Goal: Find contact information: Find contact information

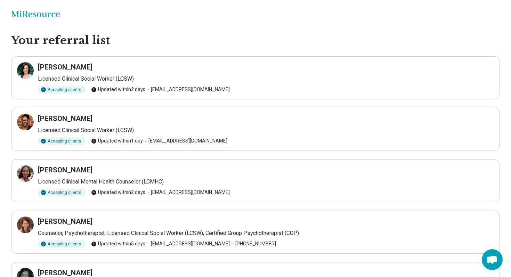
click at [58, 67] on h3 "[PERSON_NAME]" at bounding box center [65, 67] width 55 height 10
click at [32, 70] on div at bounding box center [25, 70] width 17 height 17
click at [50, 115] on h3 "Shani Foy Watson" at bounding box center [65, 119] width 55 height 10
click at [51, 166] on h3 "Christina Sapien-Iezzi" at bounding box center [65, 170] width 55 height 10
click at [21, 175] on icon at bounding box center [25, 173] width 8 height 8
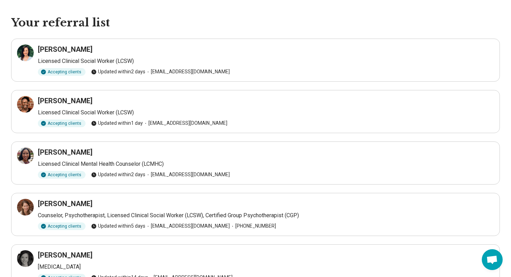
scroll to position [38, 0]
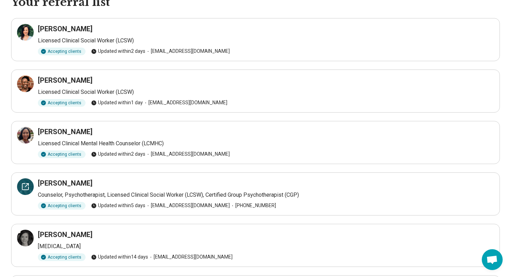
click at [23, 188] on icon at bounding box center [25, 187] width 8 height 8
click at [23, 238] on icon at bounding box center [25, 238] width 8 height 8
click at [55, 79] on h3 "Shani Foy Watson" at bounding box center [65, 80] width 55 height 10
click at [32, 82] on div at bounding box center [25, 83] width 17 height 17
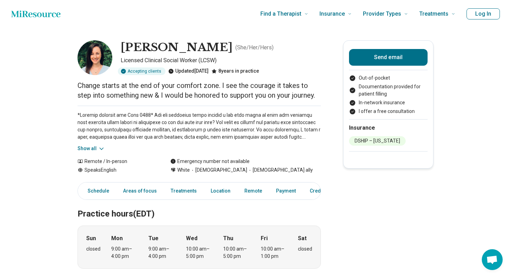
click at [88, 148] on button "Show all" at bounding box center [91, 148] width 27 height 7
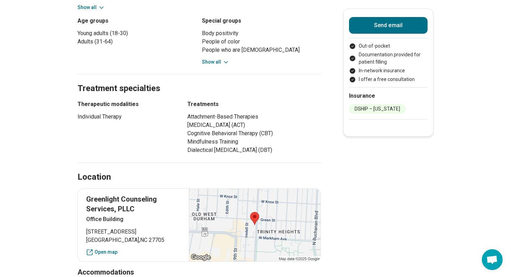
scroll to position [396, 0]
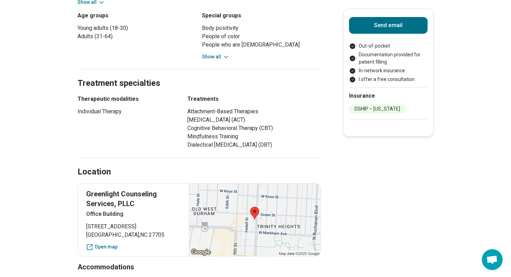
click at [210, 56] on button "Show all" at bounding box center [215, 56] width 27 height 7
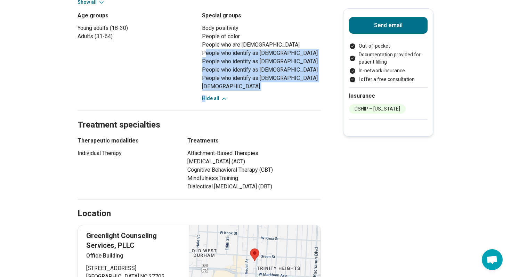
drag, startPoint x: 205, startPoint y: 53, endPoint x: 205, endPoint y: 101, distance: 48.7
click at [205, 101] on div "Body positivity People of color People who are bisexual People who identify as …" at bounding box center [261, 63] width 119 height 78
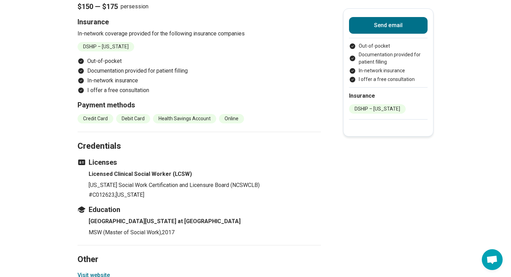
scroll to position [867, 0]
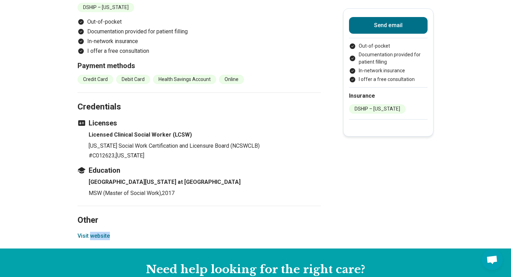
click at [92, 237] on button "Visit website" at bounding box center [94, 236] width 32 height 8
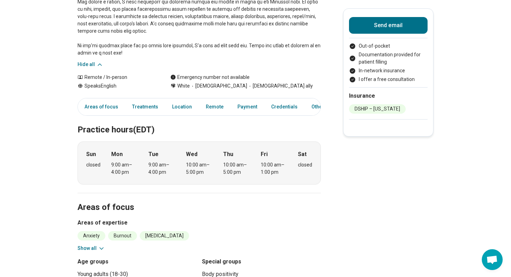
scroll to position [0, 0]
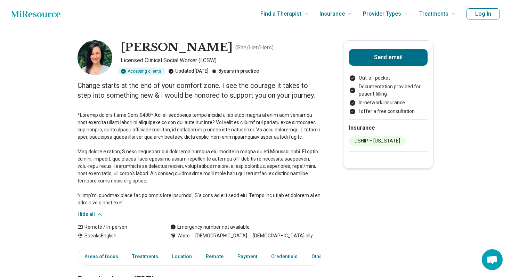
click at [305, 159] on p at bounding box center [200, 159] width 244 height 95
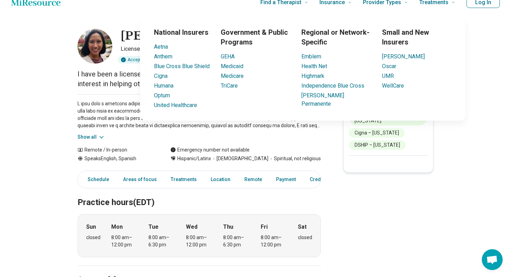
scroll to position [20, 0]
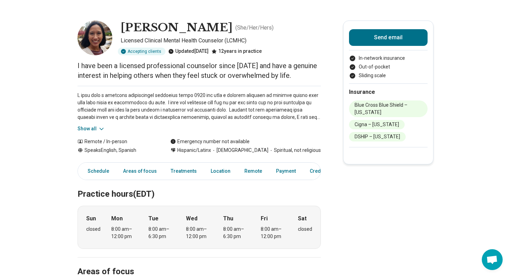
click at [85, 130] on button "Show all" at bounding box center [91, 128] width 27 height 7
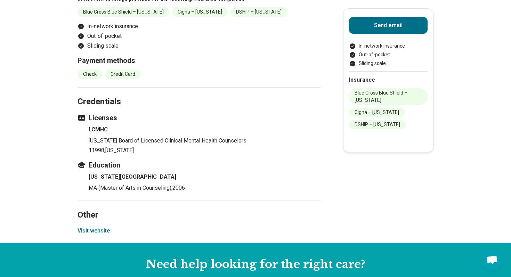
scroll to position [795, 0]
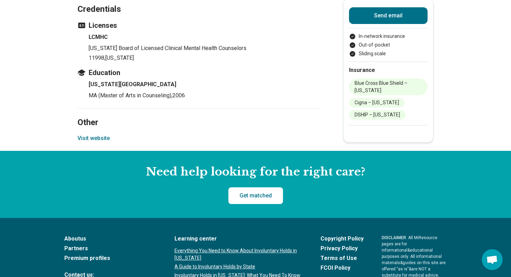
click at [98, 136] on button "Visit website" at bounding box center [94, 138] width 32 height 8
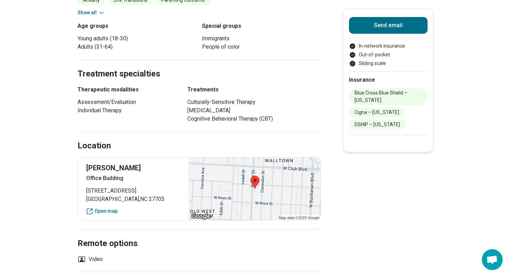
scroll to position [0, 0]
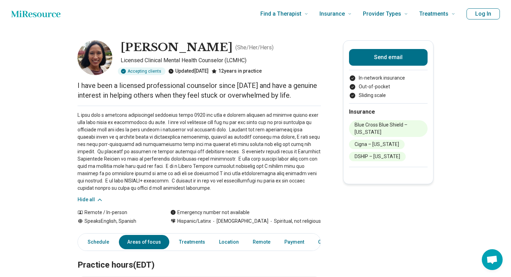
click at [212, 172] on p at bounding box center [200, 152] width 244 height 80
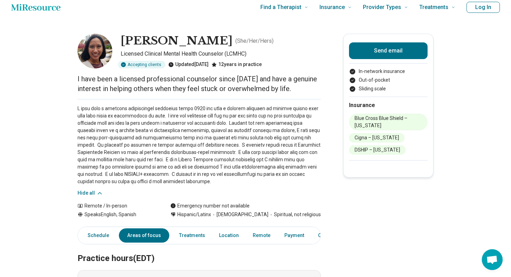
scroll to position [7, 0]
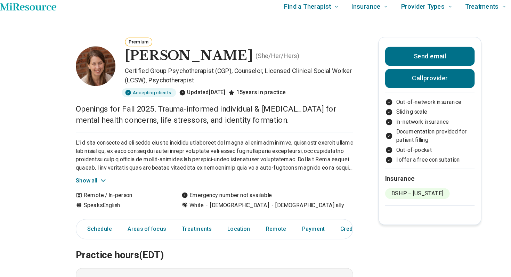
click at [88, 163] on div "Show all" at bounding box center [200, 147] width 244 height 47
click at [88, 170] on button "Show all" at bounding box center [91, 166] width 27 height 7
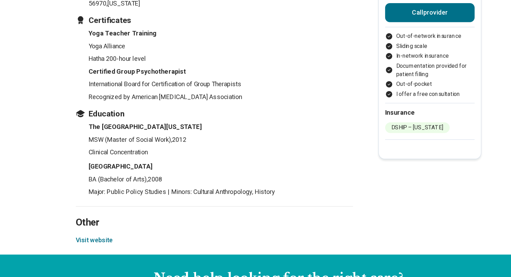
scroll to position [1003, 0]
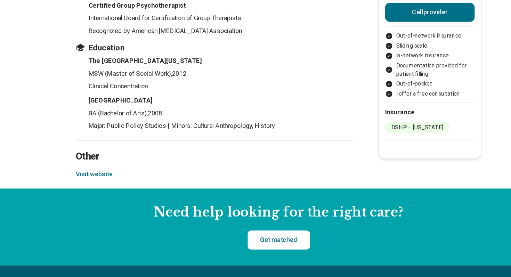
click at [87, 183] on button "Visit website" at bounding box center [94, 187] width 32 height 8
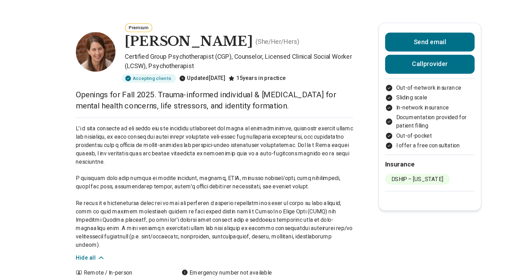
scroll to position [0, 0]
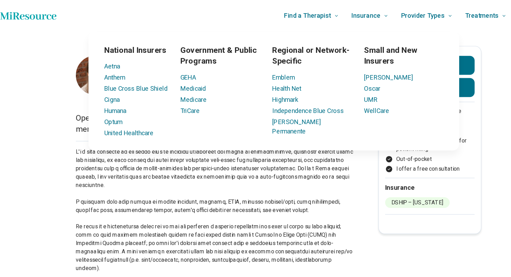
click at [293, 171] on p at bounding box center [200, 185] width 244 height 110
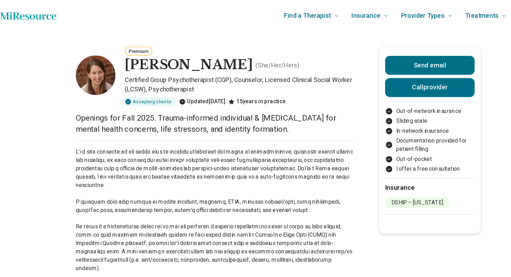
click at [220, 164] on p at bounding box center [200, 185] width 244 height 110
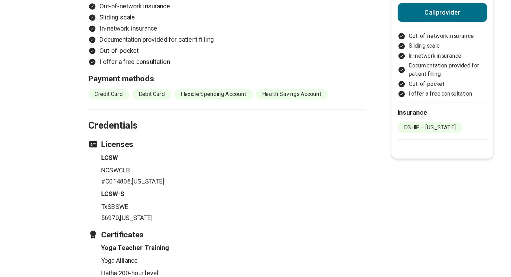
scroll to position [1123, 0]
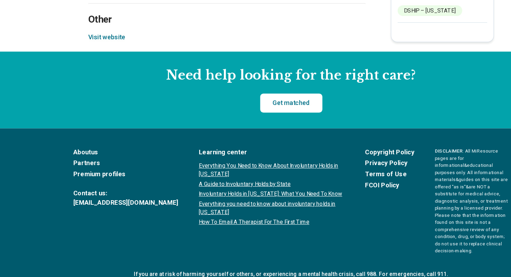
click at [102, 63] on button "Visit website" at bounding box center [94, 67] width 32 height 8
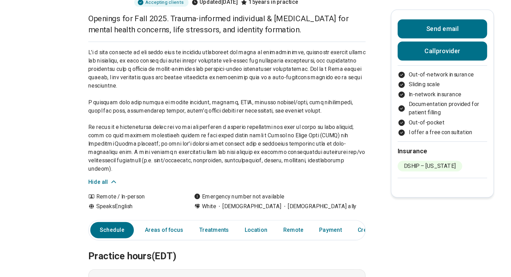
scroll to position [0, 0]
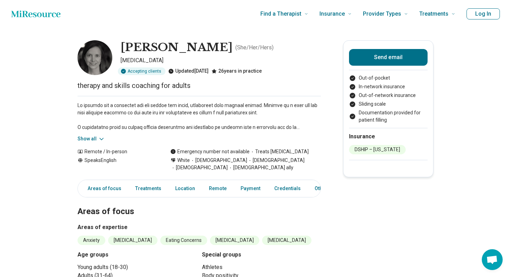
click at [82, 140] on button "Show all" at bounding box center [91, 138] width 27 height 7
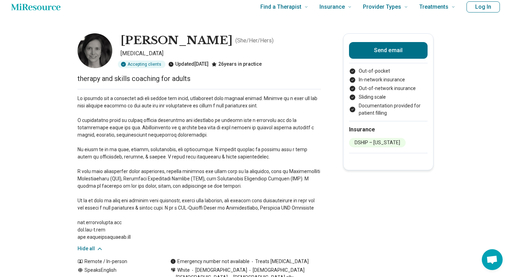
scroll to position [11, 0]
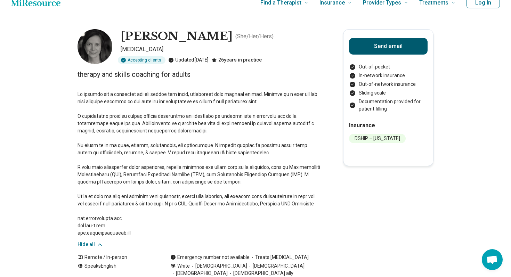
click at [364, 47] on button "Send email" at bounding box center [388, 46] width 79 height 17
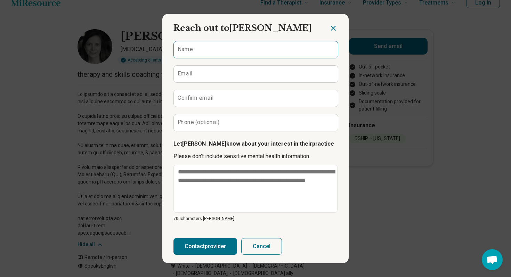
scroll to position [0, 0]
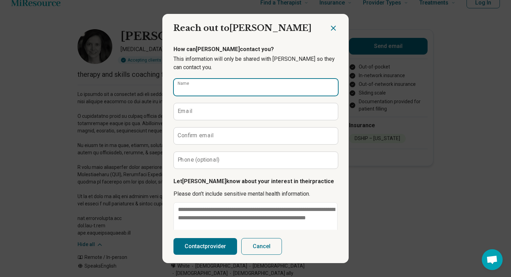
click at [198, 80] on input "Name" at bounding box center [256, 87] width 164 height 17
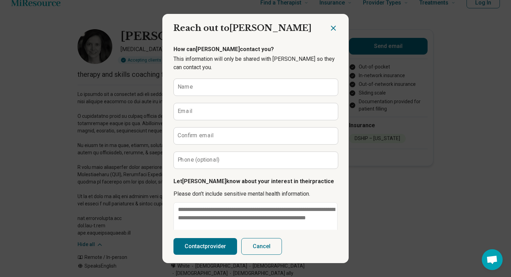
click at [268, 174] on div "How can Martha contact you? This information will only be shared with Martha Go…" at bounding box center [256, 152] width 164 height 214
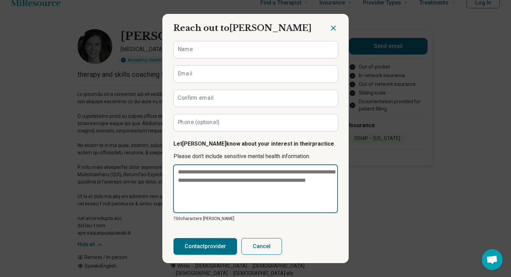
click at [268, 174] on textarea at bounding box center [255, 189] width 165 height 49
click at [197, 182] on textarea at bounding box center [255, 189] width 165 height 49
paste textarea "**********"
type textarea "**********"
type textarea "*"
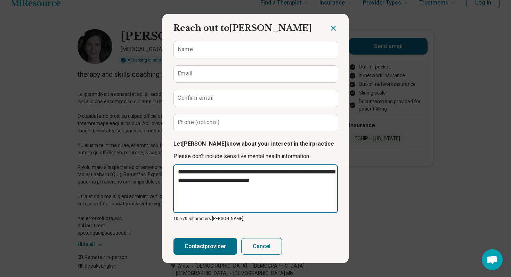
type textarea "*"
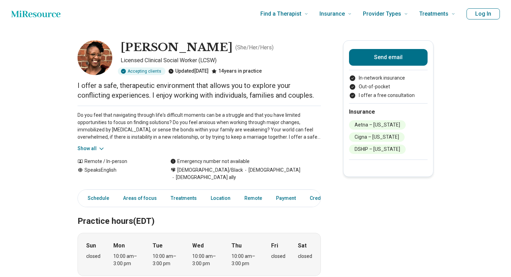
click at [87, 150] on button "Show all" at bounding box center [91, 148] width 27 height 7
